Goal: Task Accomplishment & Management: Manage account settings

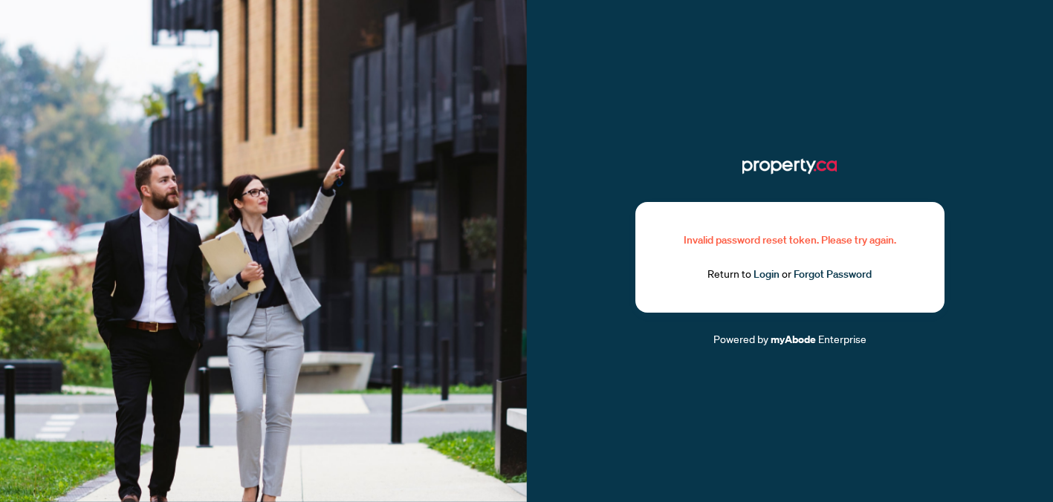
click at [766, 279] on link "Login" at bounding box center [766, 273] width 26 height 13
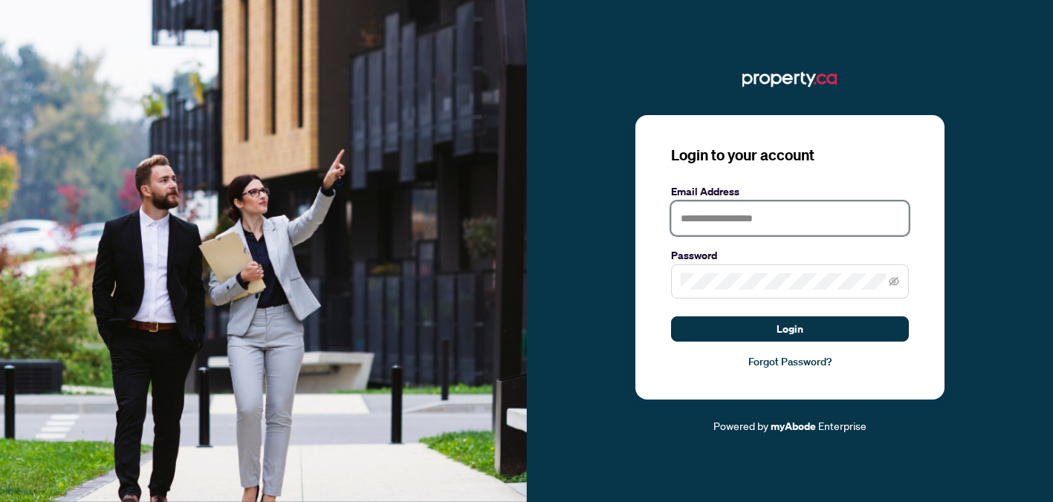
click at [746, 207] on input "text" at bounding box center [790, 218] width 238 height 34
type input "**********"
click at [888, 280] on span at bounding box center [790, 282] width 238 height 34
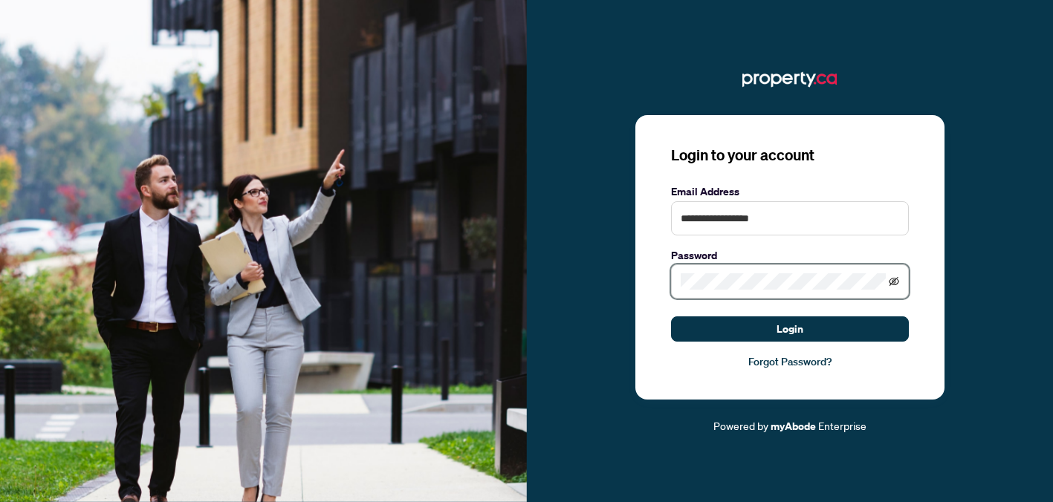
click at [889, 280] on icon "eye-invisible" at bounding box center [894, 281] width 10 height 10
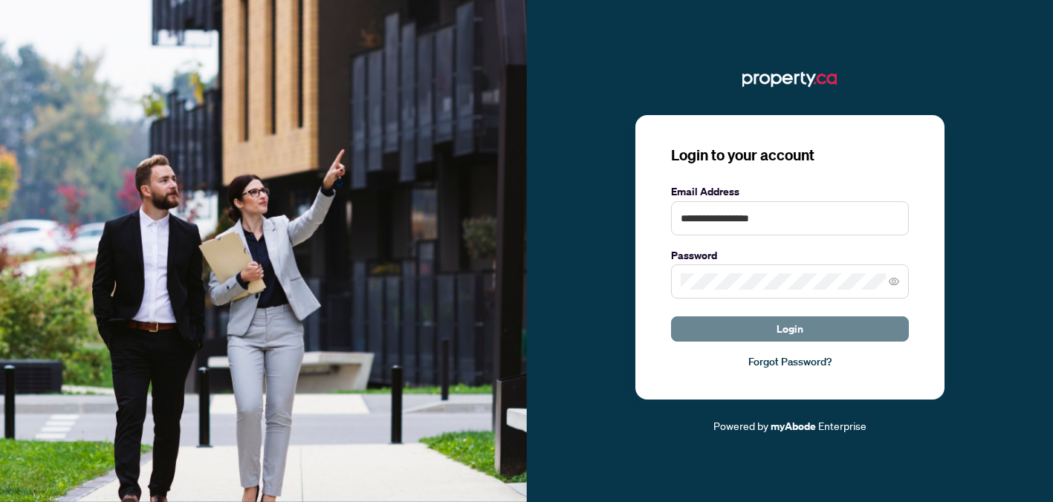
click at [790, 334] on span "Login" at bounding box center [789, 329] width 27 height 24
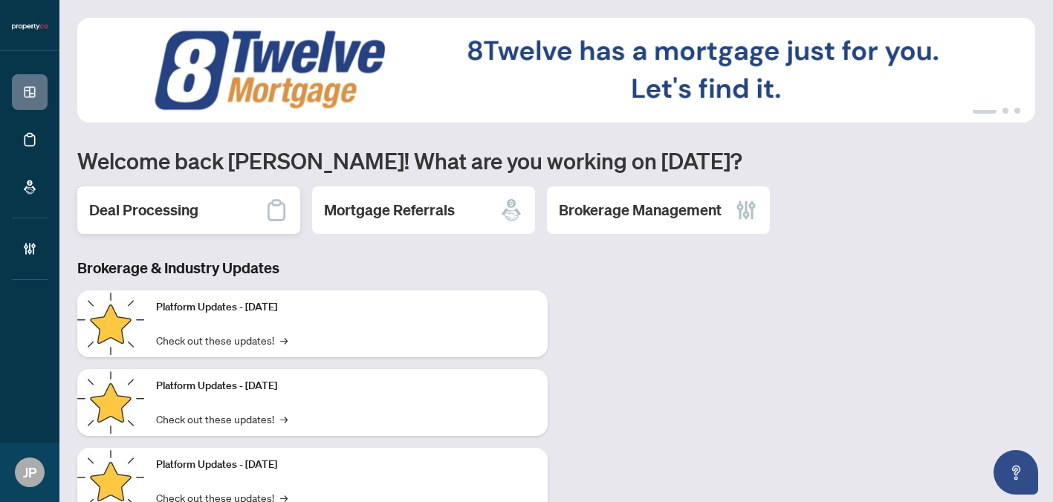
click at [220, 214] on div "Deal Processing" at bounding box center [188, 210] width 223 height 48
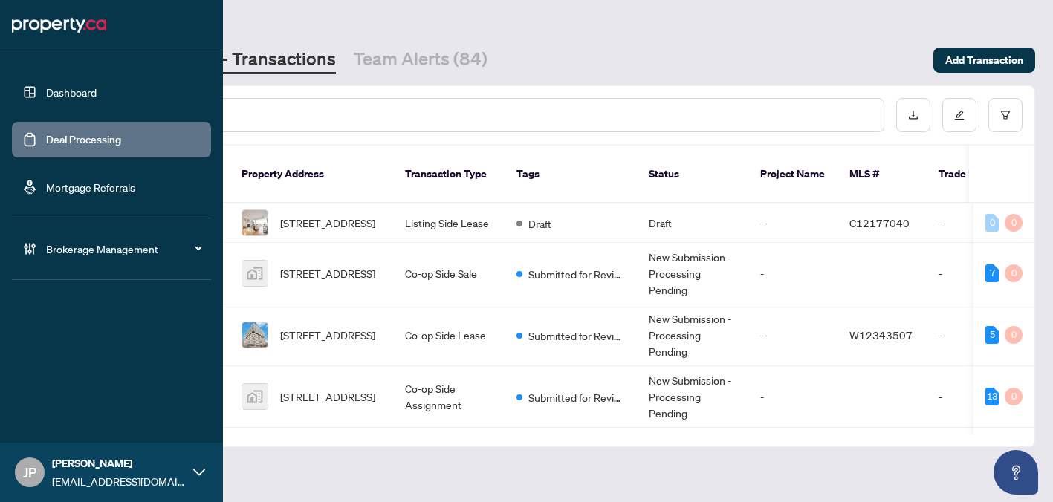
click at [49, 467] on div "JP Jerick Pagulayan jerick@property.ca" at bounding box center [111, 472] width 223 height 59
click at [69, 414] on span "Logout" at bounding box center [59, 415] width 33 height 24
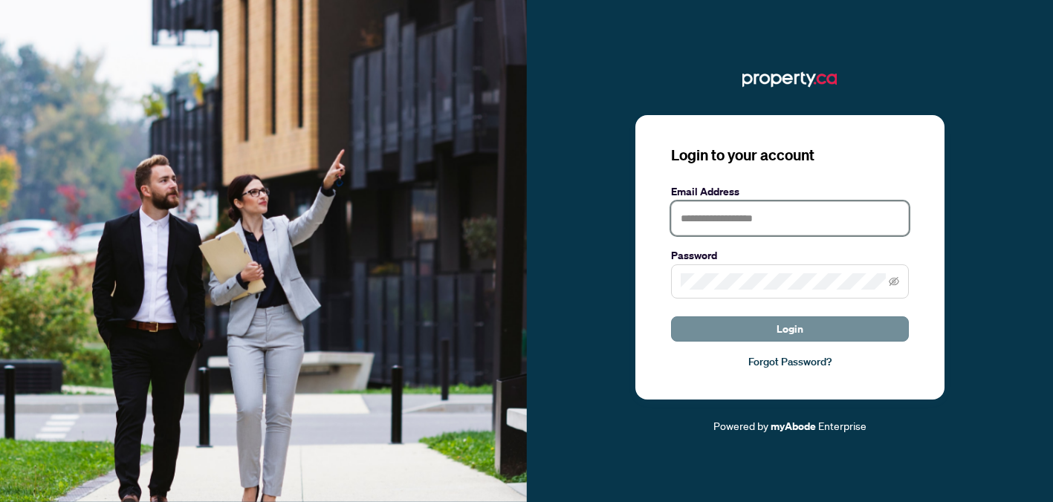
type input "**********"
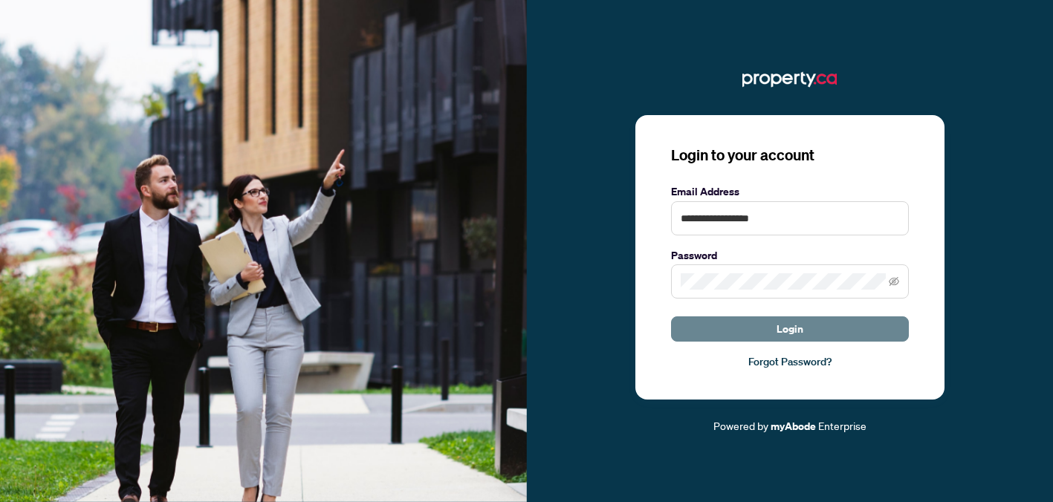
click at [776, 329] on span "Login" at bounding box center [789, 329] width 27 height 24
